Goal: Task Accomplishment & Management: Manage account settings

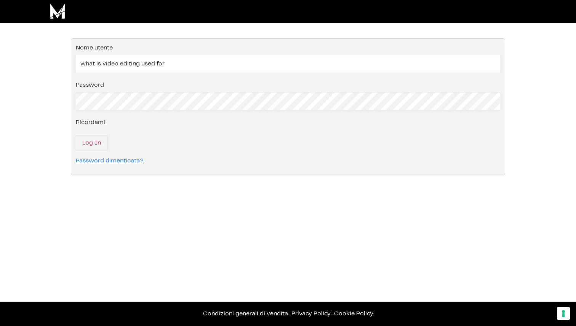
drag, startPoint x: 172, startPoint y: 67, endPoint x: 65, endPoint y: 70, distance: 106.7
click at [66, 70] on div "L'area affiliati è disponibile solo per gli affiliati registrati. Accedi Effett…" at bounding box center [288, 111] width 576 height 177
click at [151, 67] on input "what is video editing used for" at bounding box center [288, 64] width 424 height 18
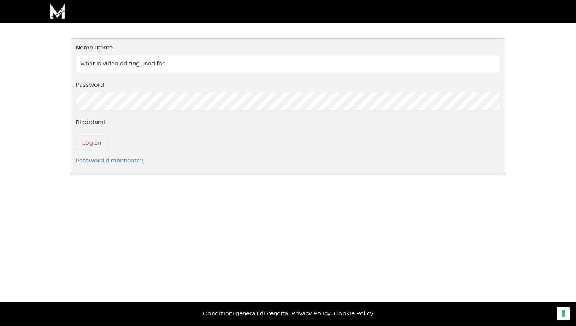
click at [151, 67] on input "what is video editing used for" at bounding box center [288, 64] width 424 height 18
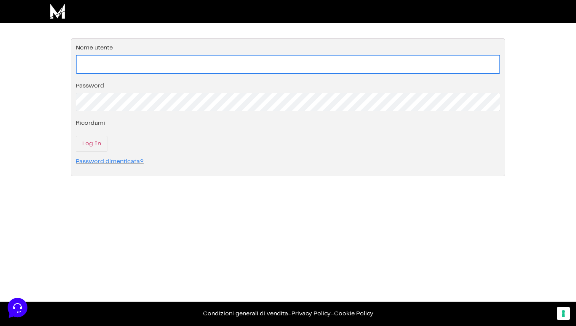
paste input "leonardo316pfiverr@gmail.com"
type input "[EMAIL_ADDRESS][DOMAIN_NAME]"
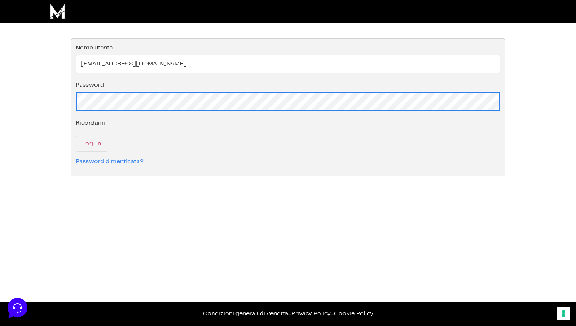
click at [72, 102] on fieldset "Effettua il login nel tuo account Nome utente leonardo316pfiverr@gmail.com Pass…" at bounding box center [288, 107] width 434 height 138
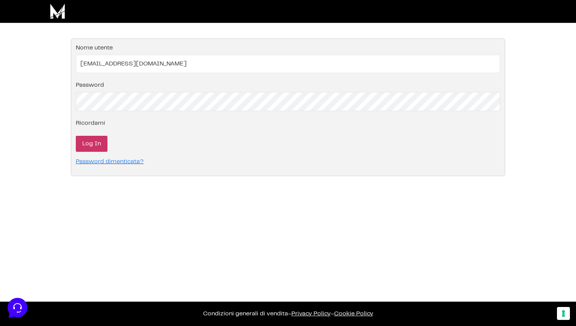
click at [98, 146] on input "Log In" at bounding box center [92, 144] width 32 height 16
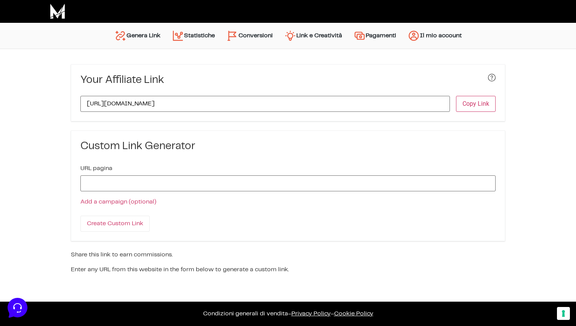
click at [197, 37] on link "Statistiche" at bounding box center [193, 36] width 54 height 18
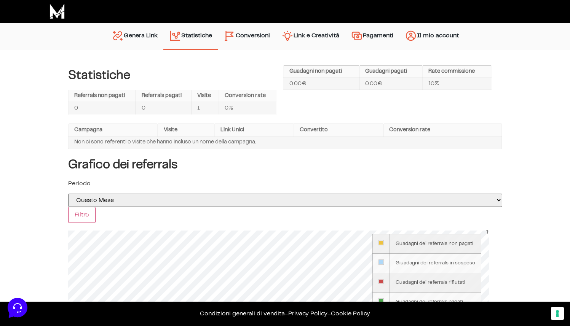
click at [251, 35] on link "Conversioni" at bounding box center [247, 36] width 58 height 19
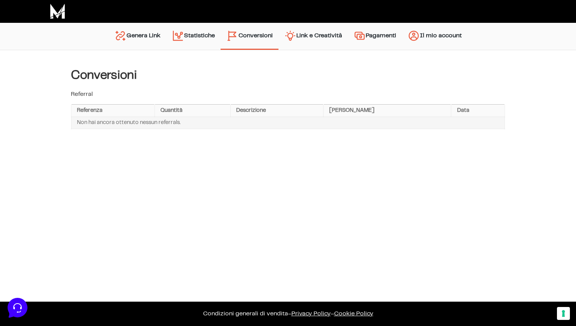
click at [318, 36] on link "Link e Creatività" at bounding box center [312, 36] width 69 height 19
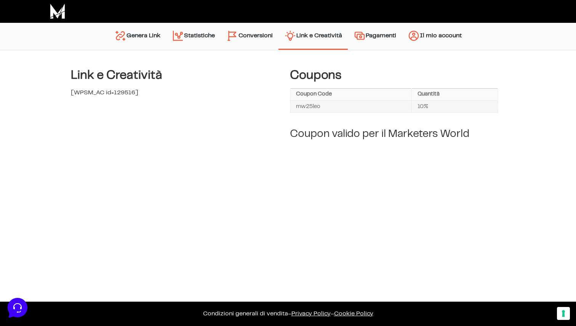
click at [378, 40] on link "Pagamenti" at bounding box center [375, 36] width 54 height 19
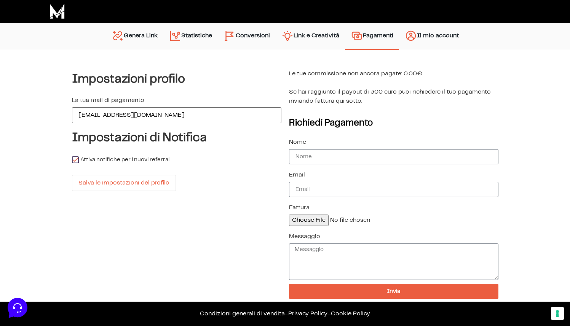
click at [149, 33] on link "Genera Link" at bounding box center [135, 36] width 58 height 19
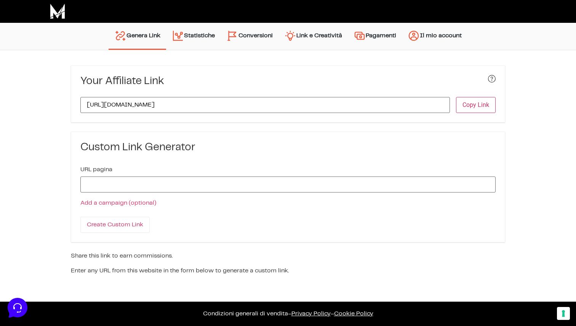
click at [194, 40] on link "Statistiche" at bounding box center [193, 36] width 54 height 19
